Goal: Task Accomplishment & Management: Complete application form

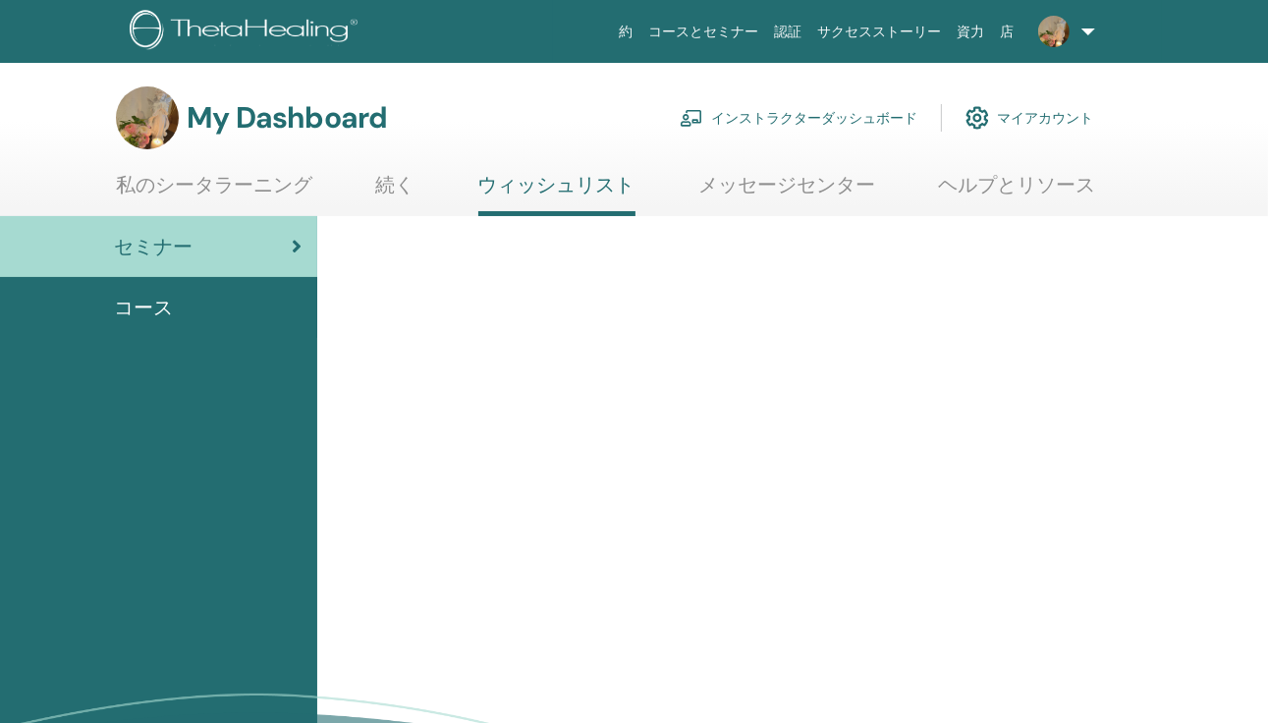
click at [848, 118] on link "インストラクターダッシュボード" at bounding box center [799, 117] width 238 height 43
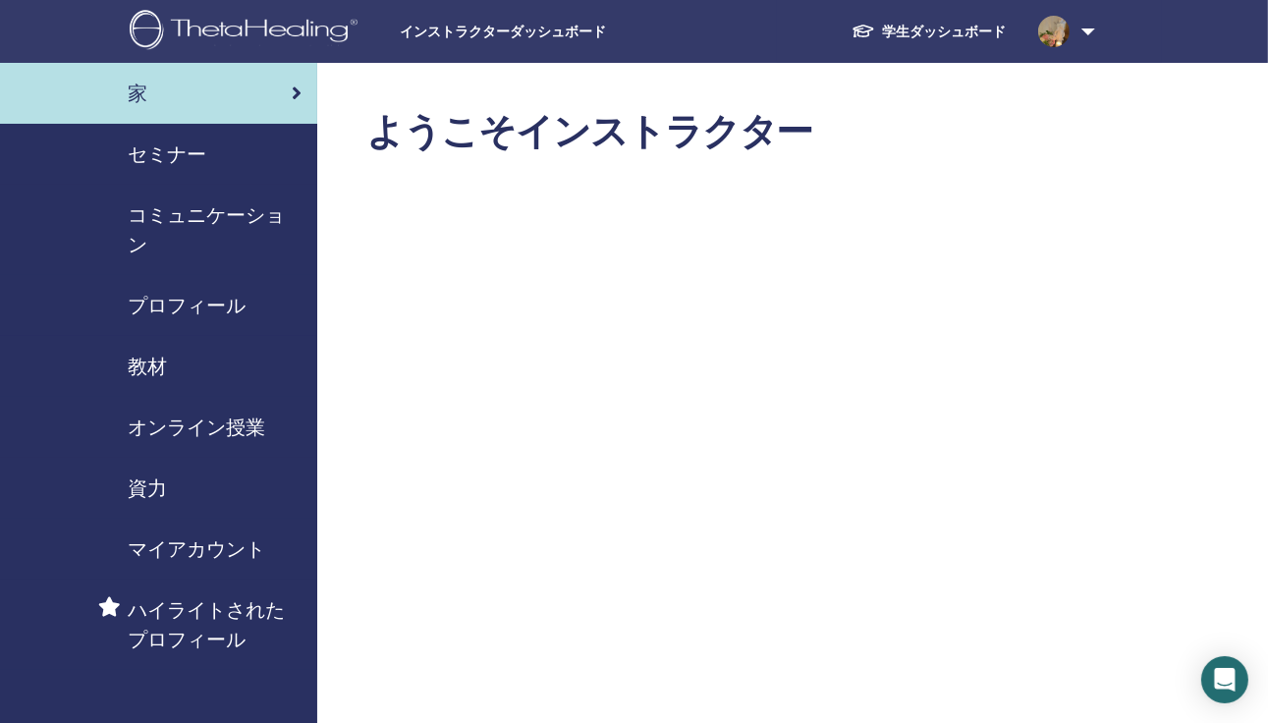
click at [225, 160] on div "セミナー" at bounding box center [159, 153] width 286 height 29
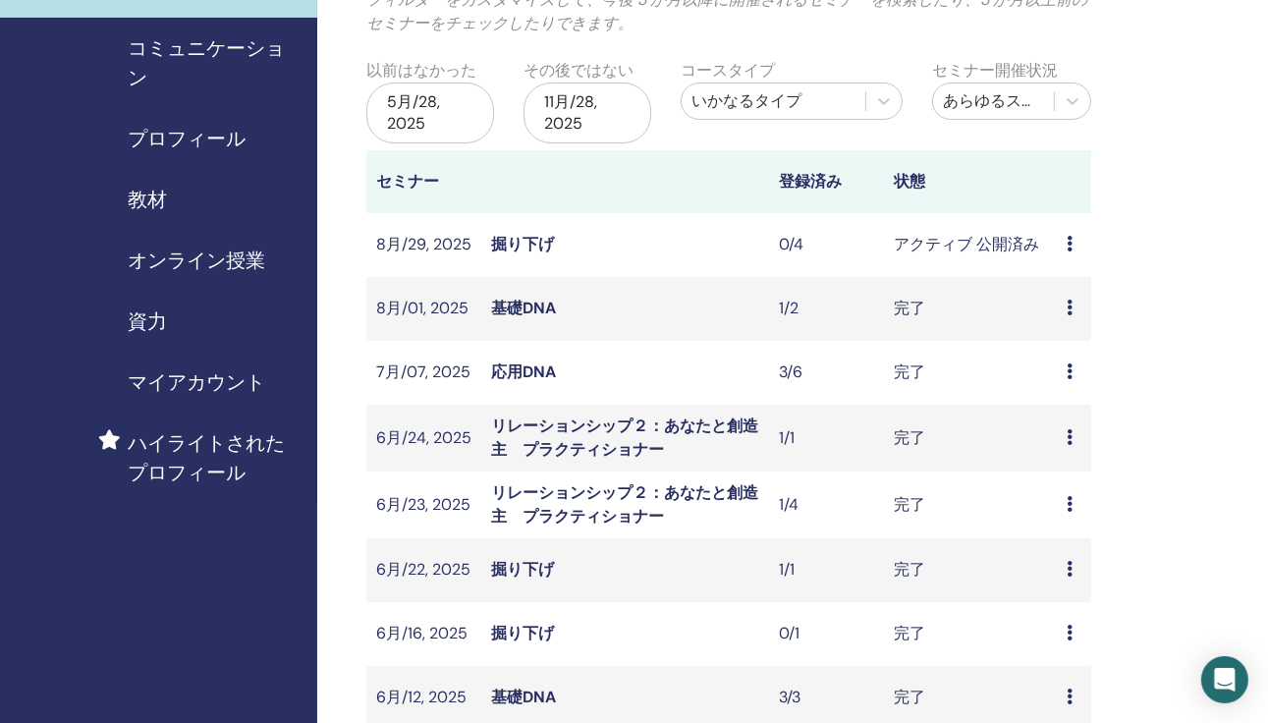
scroll to position [131, 0]
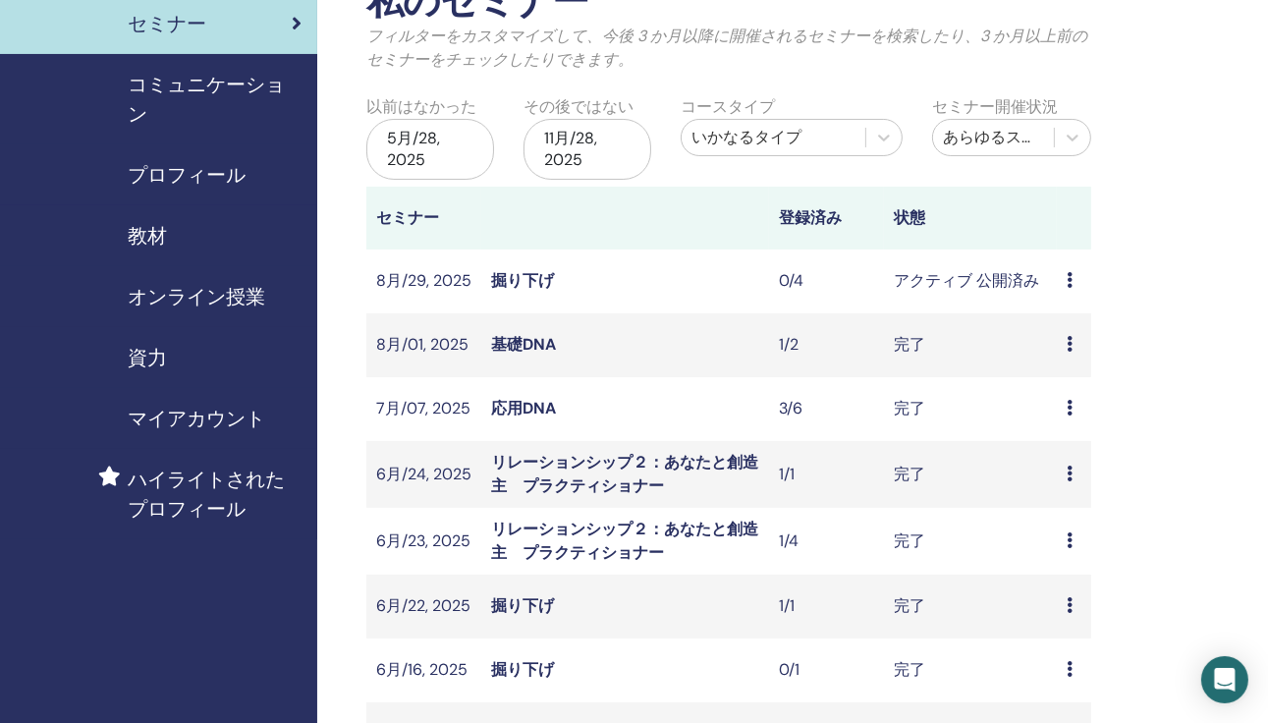
click at [165, 353] on span "資力" at bounding box center [147, 357] width 39 height 29
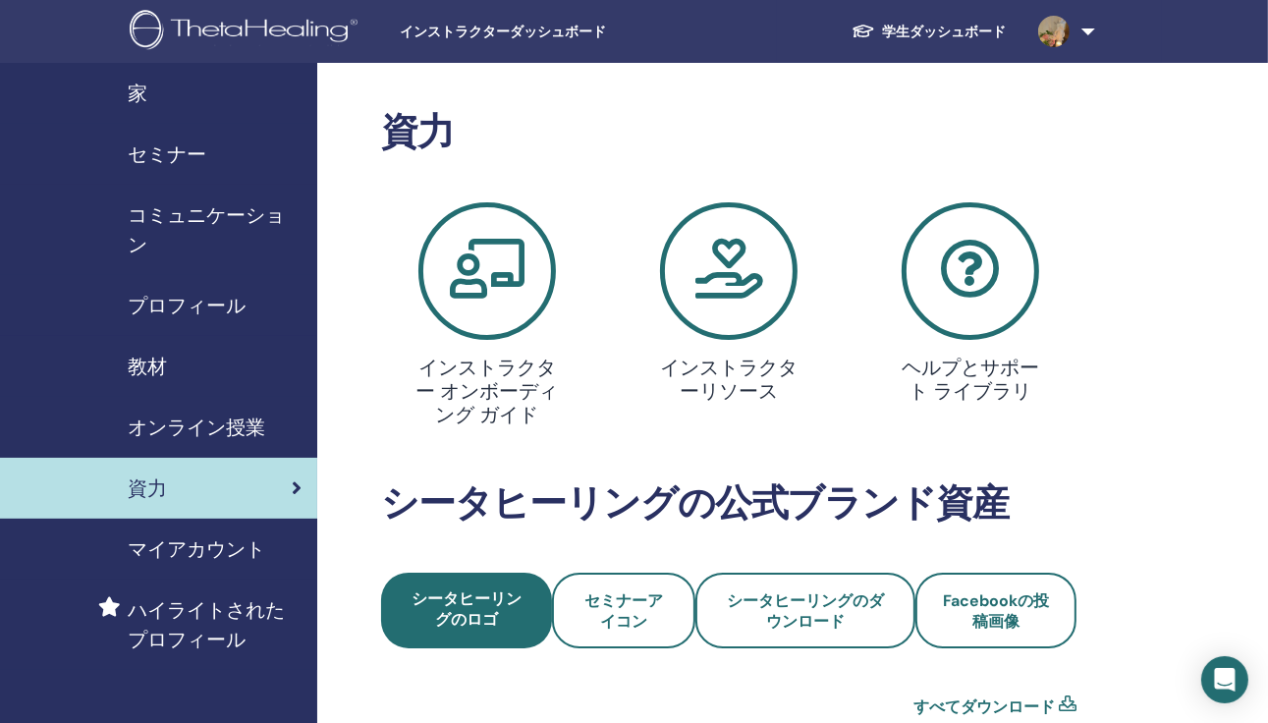
click at [160, 356] on span "教材" at bounding box center [147, 366] width 39 height 29
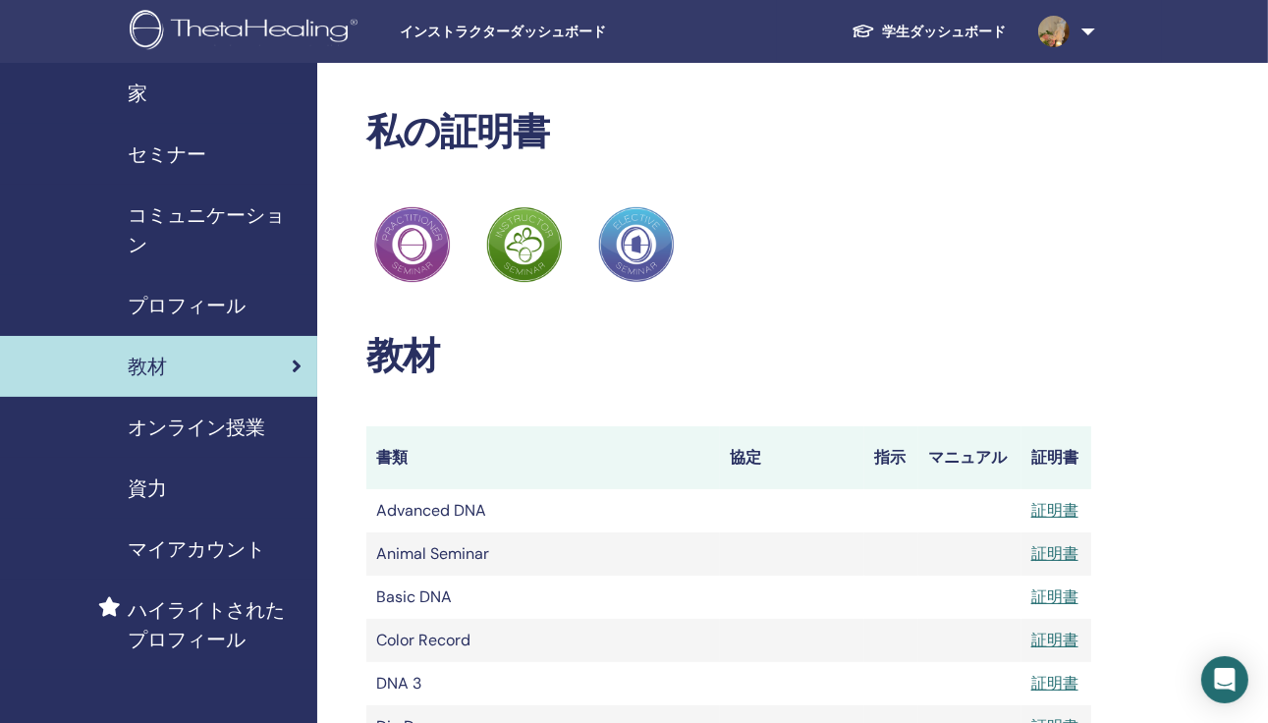
click at [189, 160] on span "セミナー" at bounding box center [167, 153] width 79 height 29
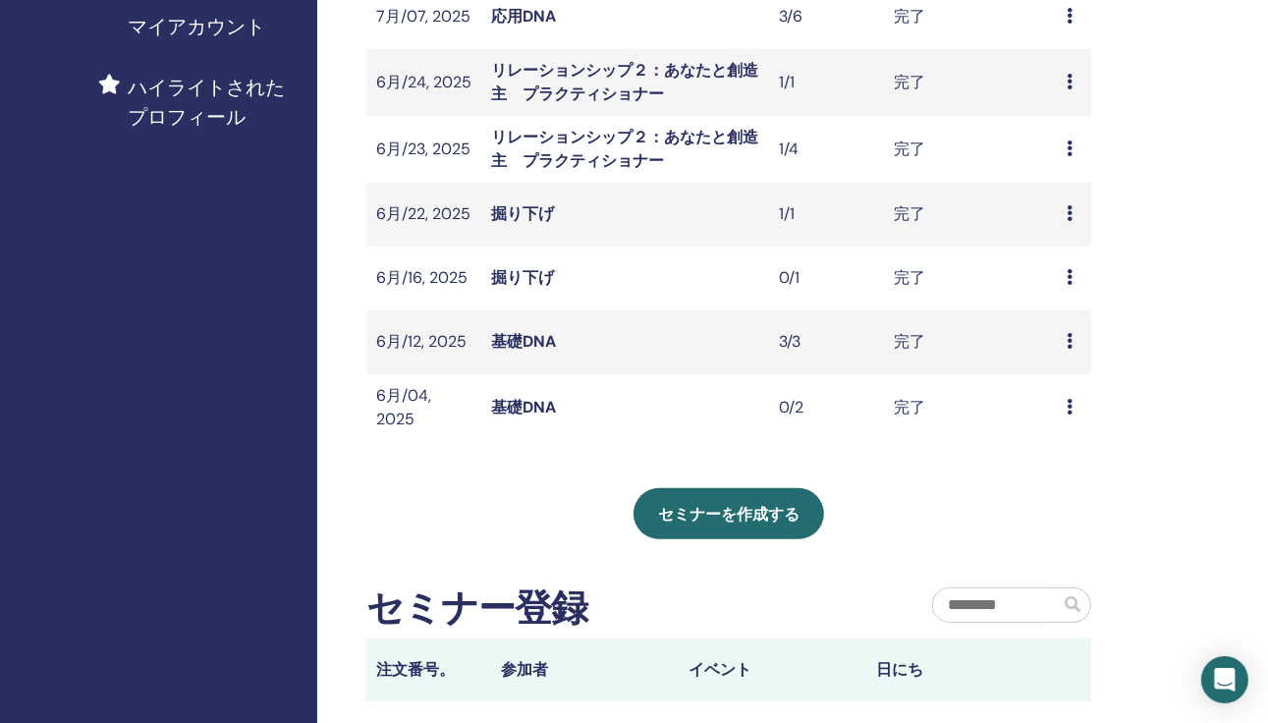
scroll to position [524, 0]
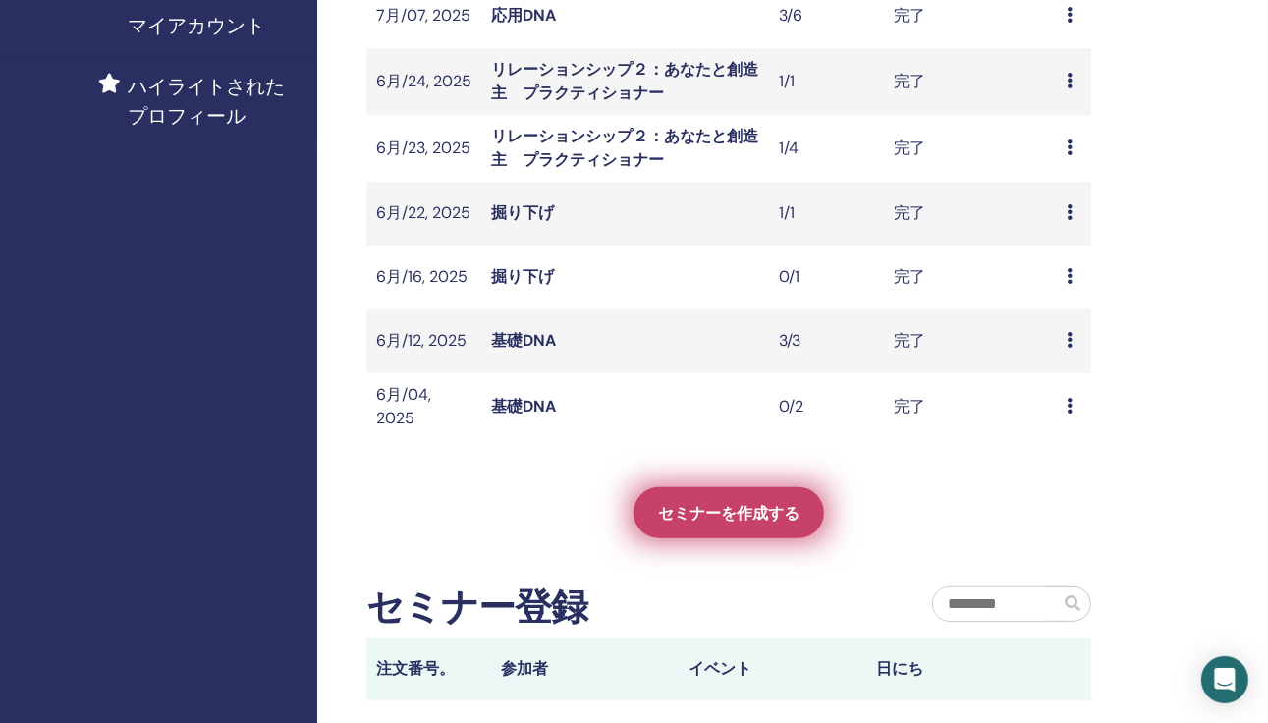
click at [743, 506] on span "セミナーを作成する" at bounding box center [728, 513] width 141 height 21
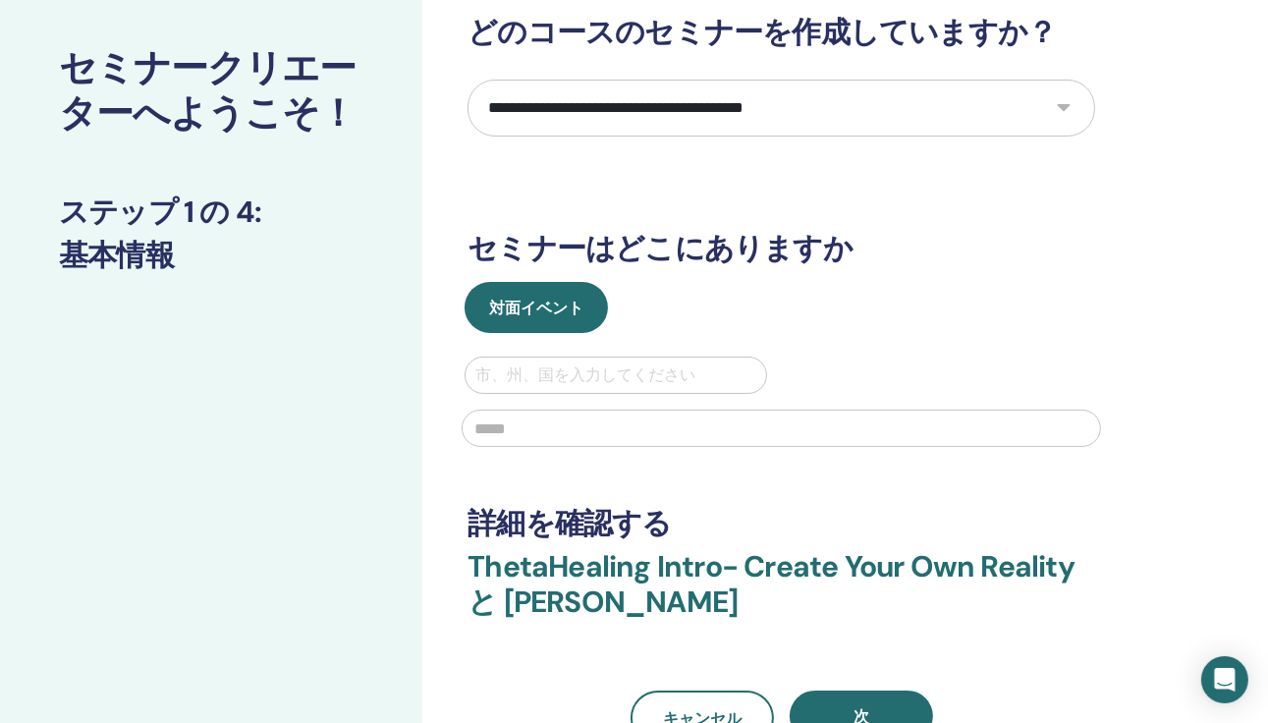
scroll to position [131, 0]
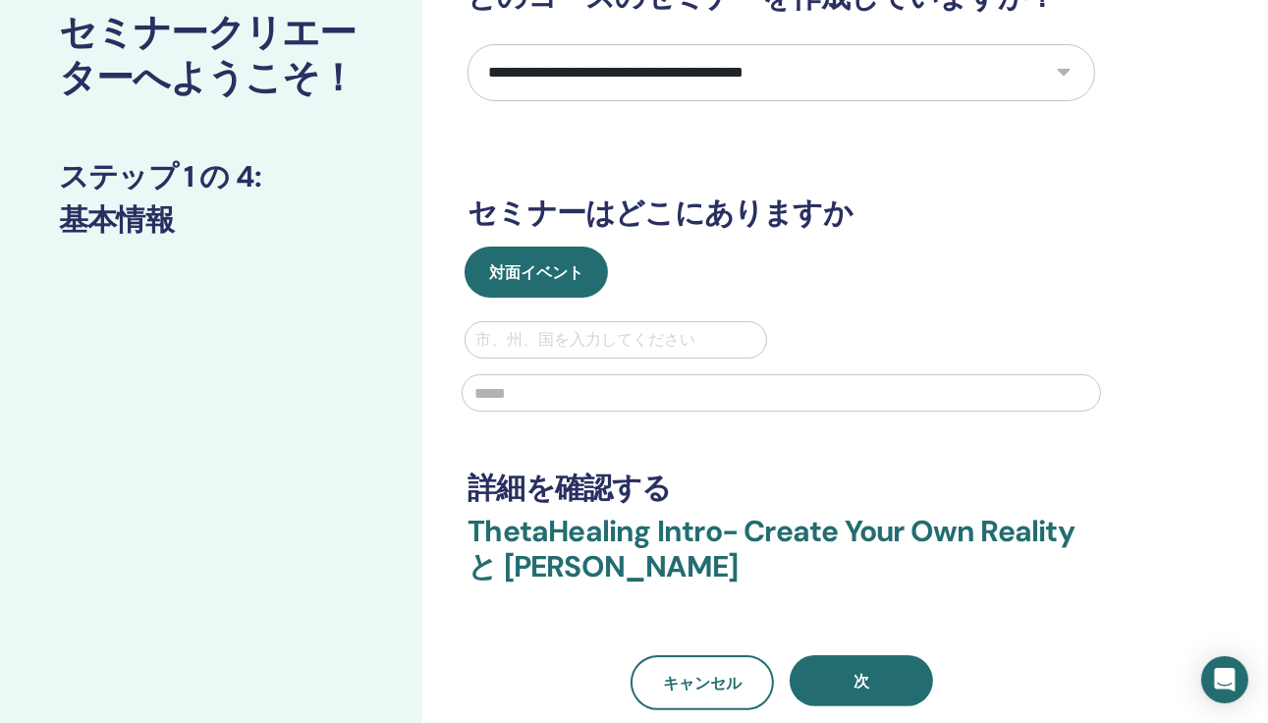
click at [662, 77] on select "**********" at bounding box center [782, 72] width 628 height 57
